Goal: Task Accomplishment & Management: Complete application form

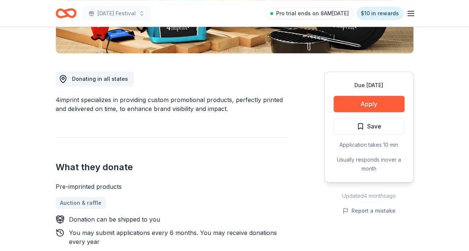
scroll to position [186, 0]
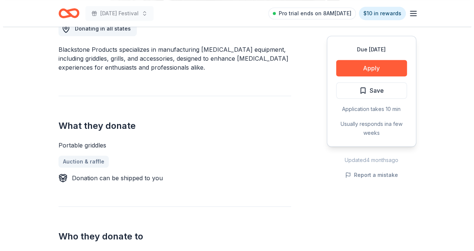
scroll to position [224, 0]
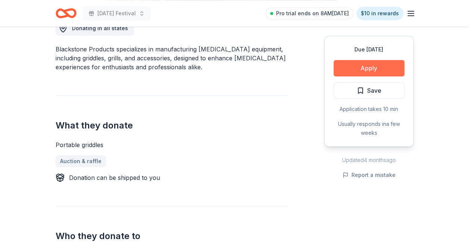
click at [358, 67] on button "Apply" at bounding box center [368, 68] width 71 height 16
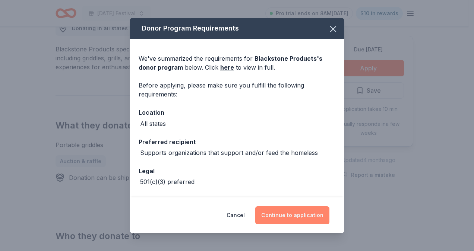
click at [305, 213] on button "Continue to application" at bounding box center [292, 216] width 74 height 18
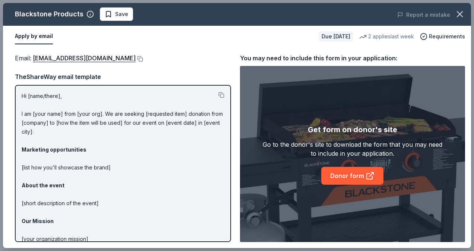
drag, startPoint x: 31, startPoint y: 59, endPoint x: 157, endPoint y: 72, distance: 126.7
click at [152, 72] on div "Email : donations@blackstoneproducts.com TheShareWay email template Hi [name/th…" at bounding box center [123, 147] width 216 height 189
click at [141, 59] on button at bounding box center [139, 59] width 7 height 6
click at [124, 14] on span "Save" at bounding box center [121, 14] width 13 height 9
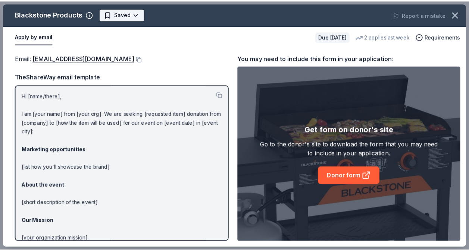
scroll to position [0, 0]
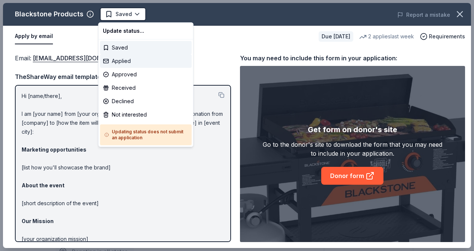
click at [135, 59] on div "Applied" at bounding box center [146, 60] width 92 height 13
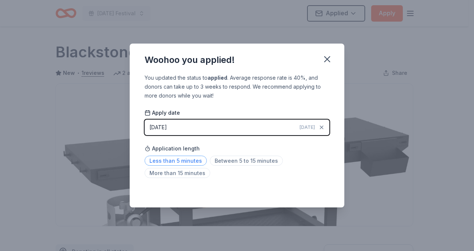
click at [180, 161] on span "Less than 5 minutes" at bounding box center [176, 161] width 62 height 10
click at [322, 51] on div "Woohoo you applied!" at bounding box center [237, 59] width 215 height 30
click at [327, 61] on icon "button" at bounding box center [327, 59] width 10 height 10
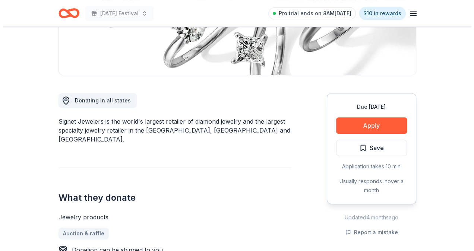
scroll to position [112, 0]
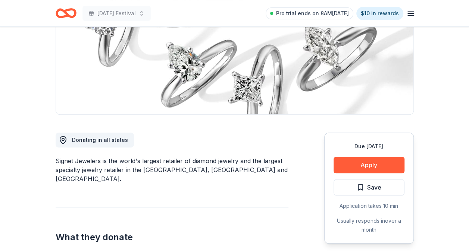
drag, startPoint x: 54, startPoint y: 158, endPoint x: 204, endPoint y: 175, distance: 150.5
click at [361, 165] on button "Apply" at bounding box center [368, 165] width 71 height 16
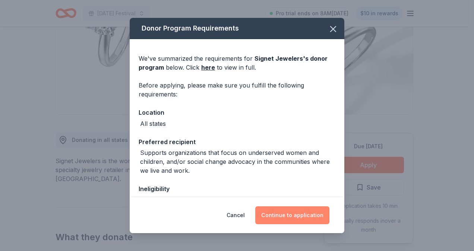
click at [306, 215] on button "Continue to application" at bounding box center [292, 216] width 74 height 18
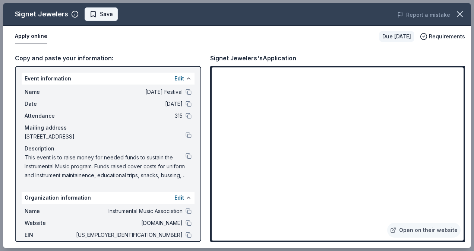
click at [108, 16] on span "Save" at bounding box center [106, 14] width 13 height 9
click at [114, 15] on body "Mardi Gras Festival Pro trial ends on 8AM, 10/14 $10 in rewards Due in 47 days …" at bounding box center [234, 13] width 469 height 251
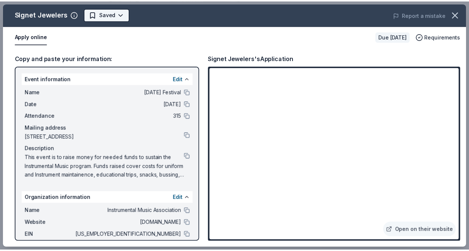
scroll to position [0, 0]
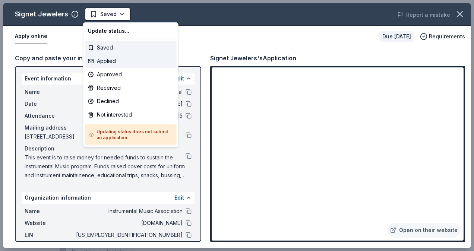
click at [127, 65] on div "Applied" at bounding box center [131, 60] width 92 height 13
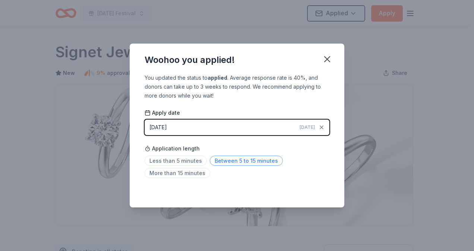
click at [248, 159] on span "Between 5 to 15 minutes" at bounding box center [246, 161] width 73 height 10
click at [328, 54] on icon "button" at bounding box center [327, 59] width 10 height 10
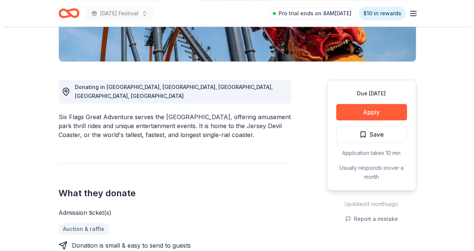
scroll to position [186, 0]
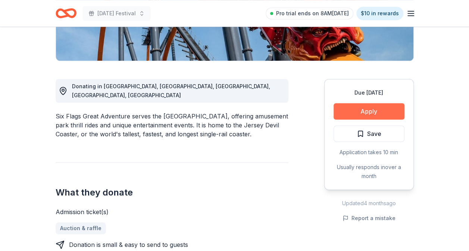
click at [358, 103] on button "Apply" at bounding box center [368, 111] width 71 height 16
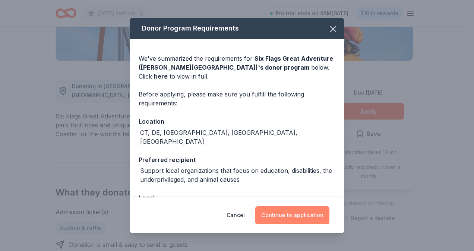
click at [285, 216] on button "Continue to application" at bounding box center [292, 216] width 74 height 18
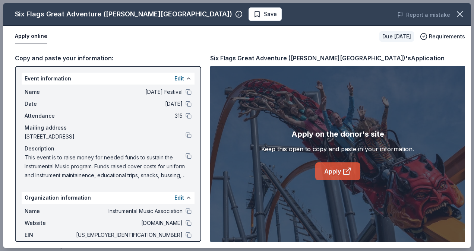
click at [345, 168] on icon at bounding box center [347, 171] width 9 height 9
click at [264, 18] on span "Save" at bounding box center [270, 14] width 13 height 9
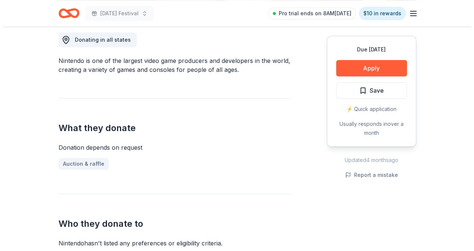
scroll to position [186, 0]
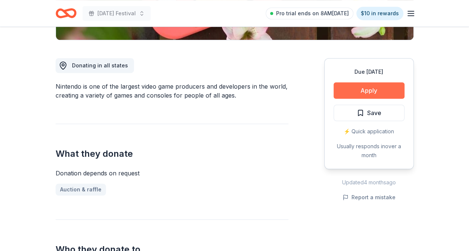
click at [374, 94] on button "Apply" at bounding box center [368, 90] width 71 height 16
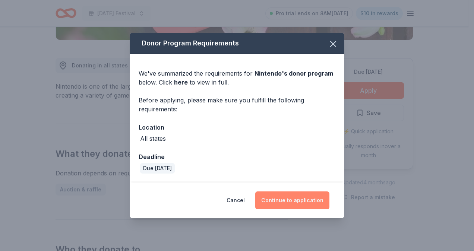
click at [300, 200] on button "Continue to application" at bounding box center [292, 201] width 74 height 18
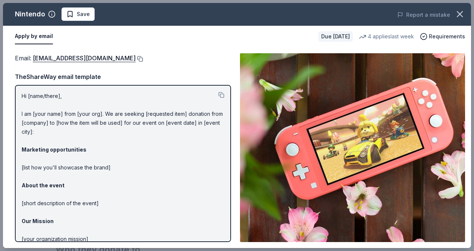
click at [143, 56] on button at bounding box center [139, 59] width 7 height 6
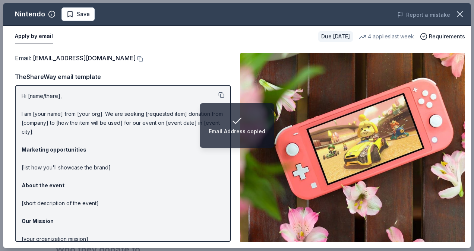
click at [218, 95] on button at bounding box center [221, 95] width 6 height 6
click at [143, 59] on button at bounding box center [139, 59] width 7 height 6
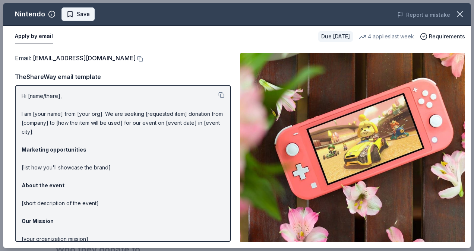
click at [84, 13] on span "Save" at bounding box center [83, 14] width 13 height 9
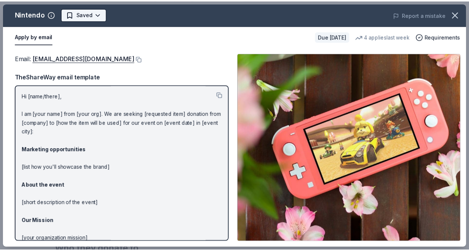
scroll to position [0, 0]
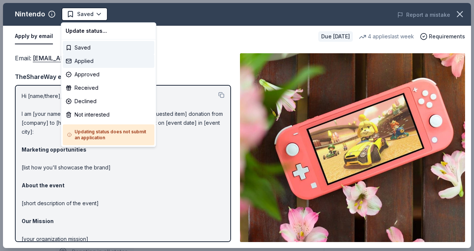
click at [95, 64] on div "Applied" at bounding box center [109, 60] width 92 height 13
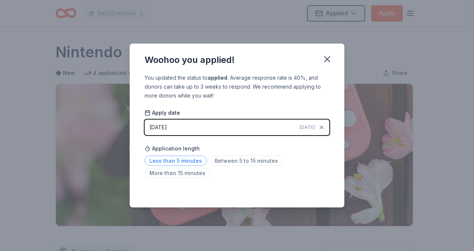
click at [197, 163] on span "Less than 5 minutes" at bounding box center [176, 161] width 62 height 10
click at [324, 60] on icon "button" at bounding box center [327, 59] width 10 height 10
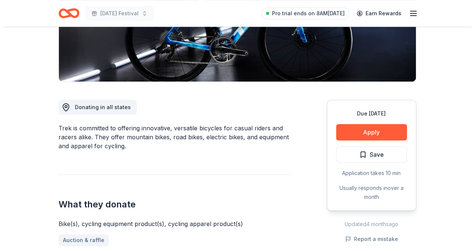
scroll to position [186, 0]
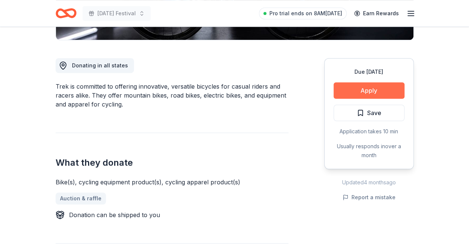
click at [375, 87] on button "Apply" at bounding box center [368, 90] width 71 height 16
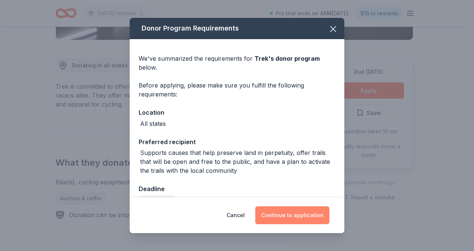
click at [292, 214] on button "Continue to application" at bounding box center [292, 216] width 74 height 18
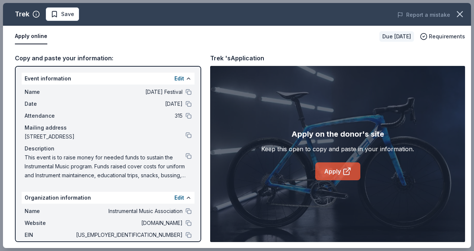
click at [341, 174] on link "Apply" at bounding box center [337, 172] width 45 height 18
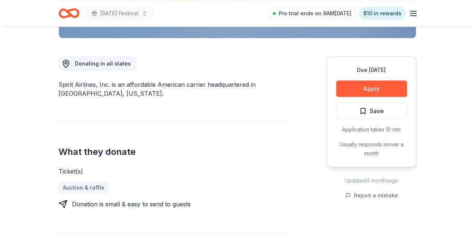
scroll to position [336, 0]
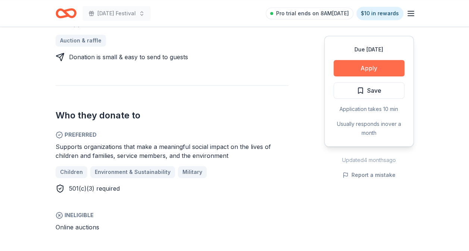
click at [365, 72] on button "Apply" at bounding box center [368, 68] width 71 height 16
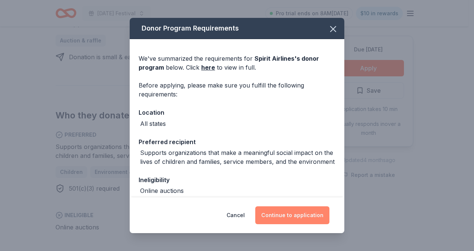
click at [299, 220] on button "Continue to application" at bounding box center [292, 216] width 74 height 18
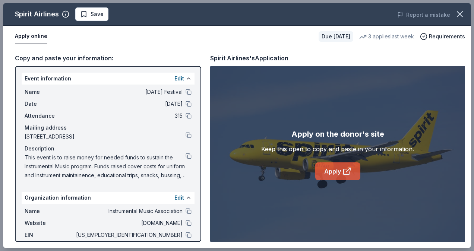
click at [342, 166] on link "Apply" at bounding box center [337, 172] width 45 height 18
click at [88, 16] on span "Save" at bounding box center [91, 14] width 23 height 9
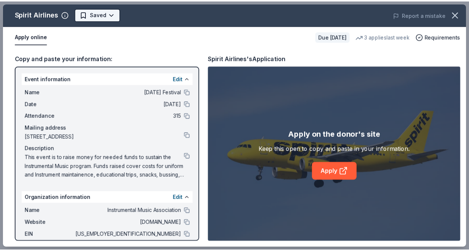
scroll to position [0, 0]
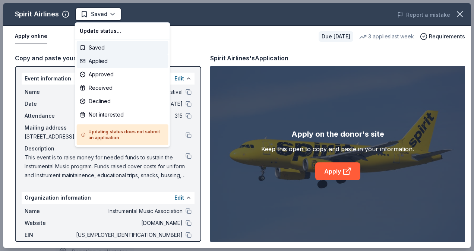
click at [115, 62] on div "Applied" at bounding box center [123, 60] width 92 height 13
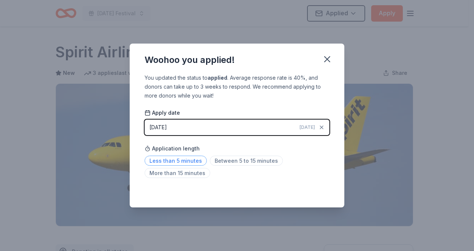
click at [188, 163] on span "Less than 5 minutes" at bounding box center [176, 161] width 62 height 10
click at [333, 59] on button "button" at bounding box center [327, 59] width 16 height 16
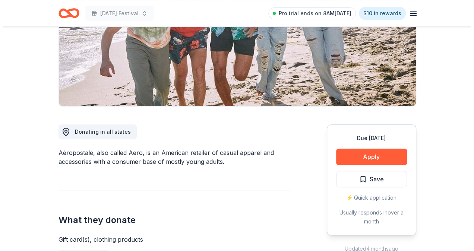
scroll to position [186, 0]
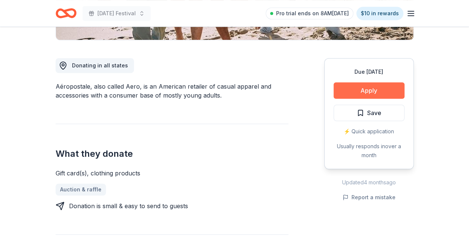
click at [364, 84] on button "Apply" at bounding box center [368, 90] width 71 height 16
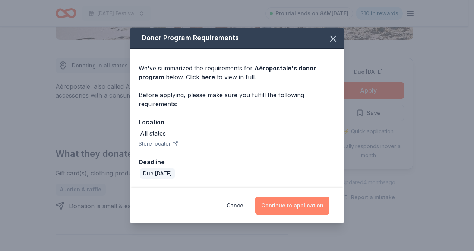
click at [308, 207] on button "Continue to application" at bounding box center [292, 206] width 74 height 18
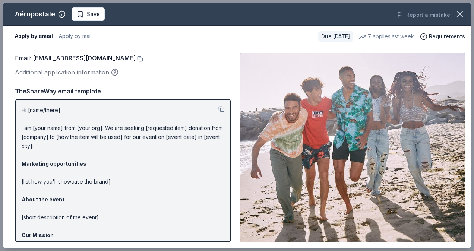
drag, startPoint x: 136, startPoint y: 95, endPoint x: 11, endPoint y: 15, distance: 147.9
click at [13, 31] on div "Aéropostale Save Report a mistake Apply by email Apply by mail Due in 116 days …" at bounding box center [237, 125] width 468 height 245
drag, startPoint x: 12, startPoint y: 10, endPoint x: 161, endPoint y: 75, distance: 162.8
click at [53, 27] on div "Aéropostale Save Report a mistake Apply by email Apply by mail Due in 116 days …" at bounding box center [237, 125] width 468 height 245
click at [143, 57] on button at bounding box center [139, 59] width 7 height 6
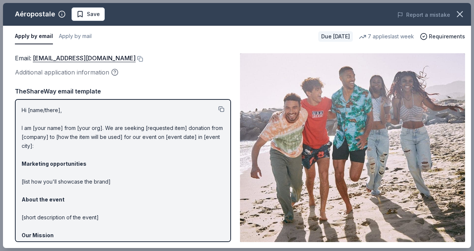
click at [218, 110] on button at bounding box center [221, 109] width 6 height 6
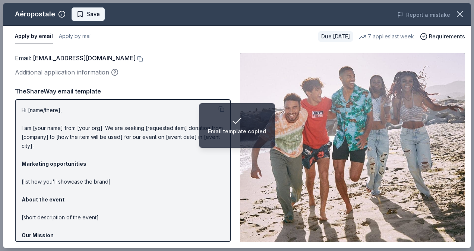
click at [94, 12] on span "Save" at bounding box center [93, 14] width 13 height 9
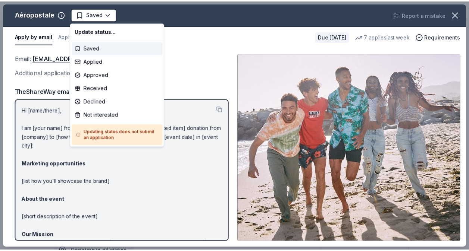
scroll to position [0, 0]
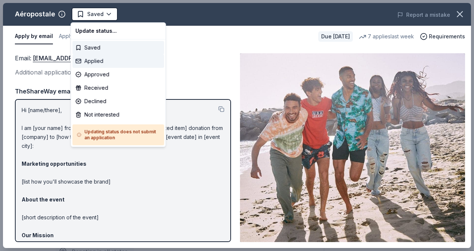
click at [110, 62] on div "Applied" at bounding box center [118, 60] width 92 height 13
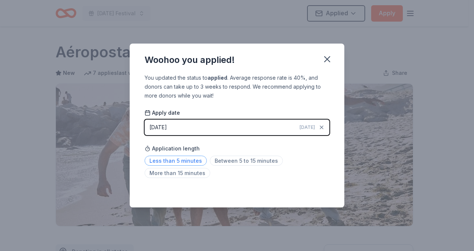
click at [182, 164] on span "Less than 5 minutes" at bounding box center [176, 161] width 62 height 10
click at [322, 59] on icon "button" at bounding box center [327, 59] width 10 height 10
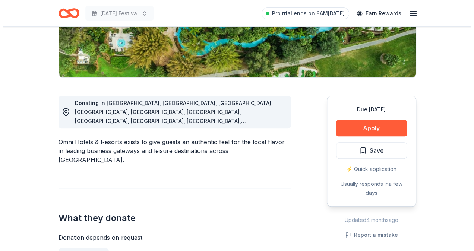
scroll to position [149, 0]
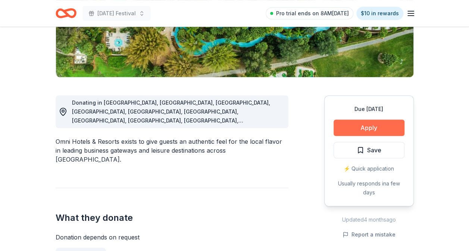
click at [365, 127] on button "Apply" at bounding box center [368, 128] width 71 height 16
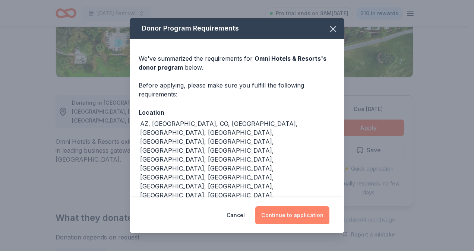
click at [300, 214] on button "Continue to application" at bounding box center [292, 216] width 74 height 18
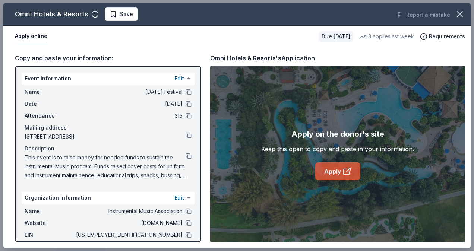
click at [326, 171] on link "Apply" at bounding box center [337, 172] width 45 height 18
click at [130, 16] on span "Save" at bounding box center [126, 14] width 13 height 9
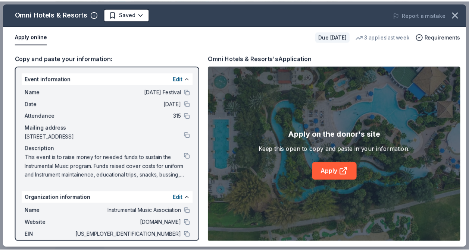
scroll to position [0, 0]
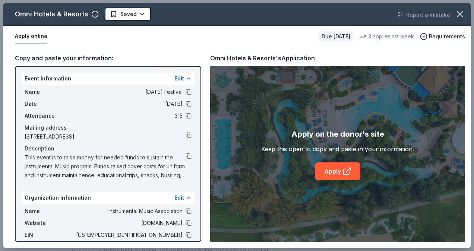
click at [130, 16] on body "Mardi Gras Festival Pro trial ends on 8AM, 10/14 $10 in rewards Due in 107 days…" at bounding box center [234, 125] width 469 height 251
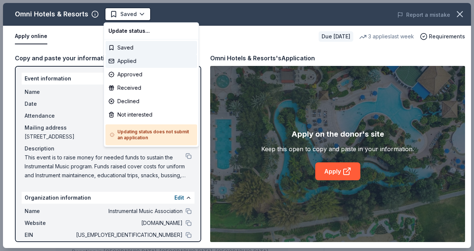
click at [146, 63] on div "Applied" at bounding box center [151, 60] width 92 height 13
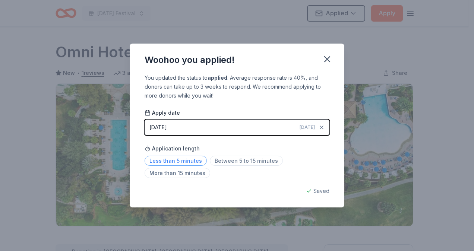
click at [201, 162] on span "Less than 5 minutes" at bounding box center [176, 161] width 62 height 10
drag, startPoint x: 328, startPoint y: 60, endPoint x: 316, endPoint y: 46, distance: 17.5
click at [328, 60] on icon "button" at bounding box center [327, 59] width 10 height 10
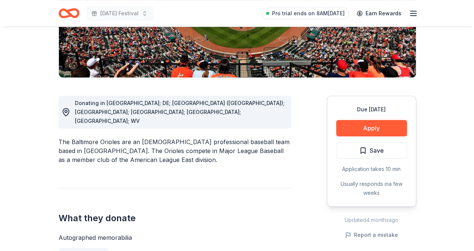
scroll to position [149, 0]
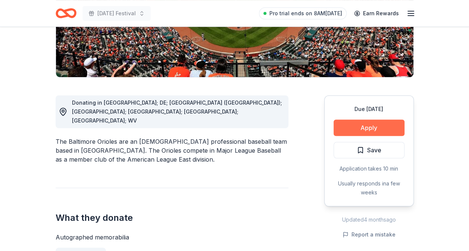
click at [344, 128] on button "Apply" at bounding box center [368, 128] width 71 height 16
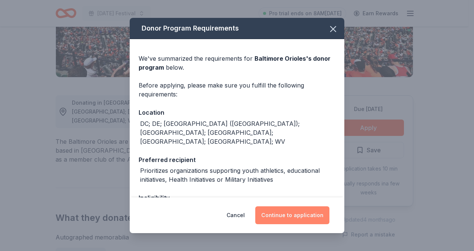
click at [304, 215] on button "Continue to application" at bounding box center [292, 216] width 74 height 18
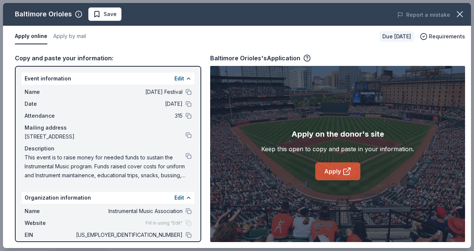
click at [341, 171] on link "Apply" at bounding box center [337, 172] width 45 height 18
click at [112, 16] on span "Save" at bounding box center [110, 14] width 13 height 9
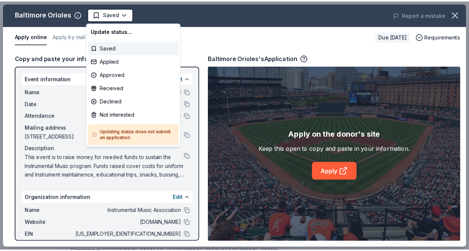
scroll to position [0, 0]
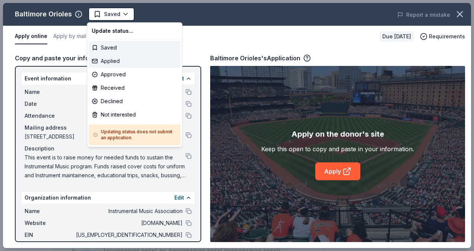
click at [117, 62] on div "Applied" at bounding box center [135, 60] width 92 height 13
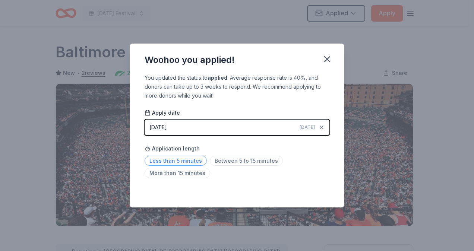
click at [179, 163] on span "Less than 5 minutes" at bounding box center [176, 161] width 62 height 10
click at [330, 65] on button "button" at bounding box center [327, 59] width 16 height 16
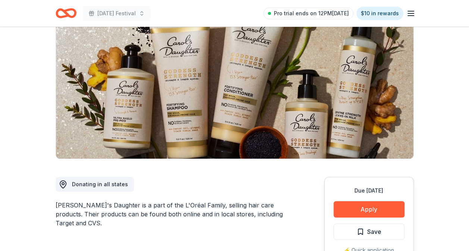
scroll to position [149, 0]
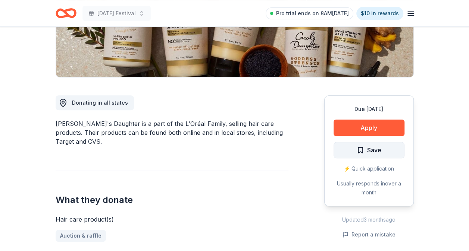
click at [364, 152] on span "Save" at bounding box center [368, 150] width 25 height 10
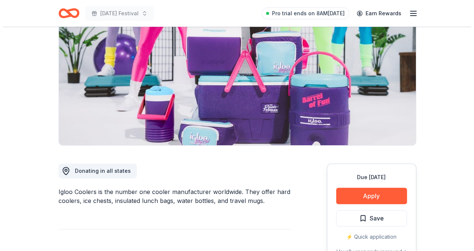
scroll to position [75, 0]
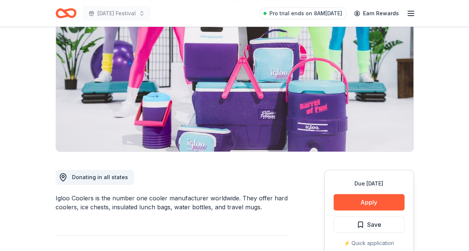
click at [374, 226] on span "Save" at bounding box center [374, 225] width 14 height 10
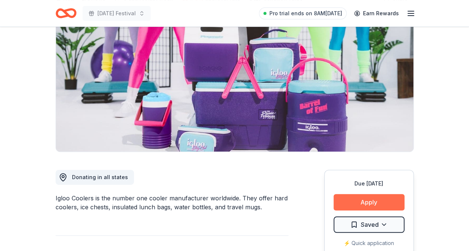
click at [377, 201] on button "Apply" at bounding box center [368, 202] width 71 height 16
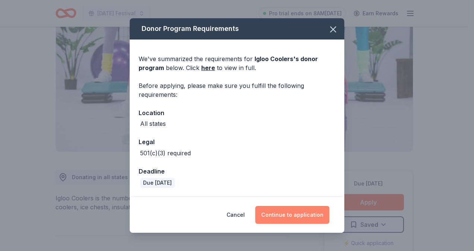
click at [294, 215] on button "Continue to application" at bounding box center [292, 215] width 74 height 18
